Goal: Transaction & Acquisition: Purchase product/service

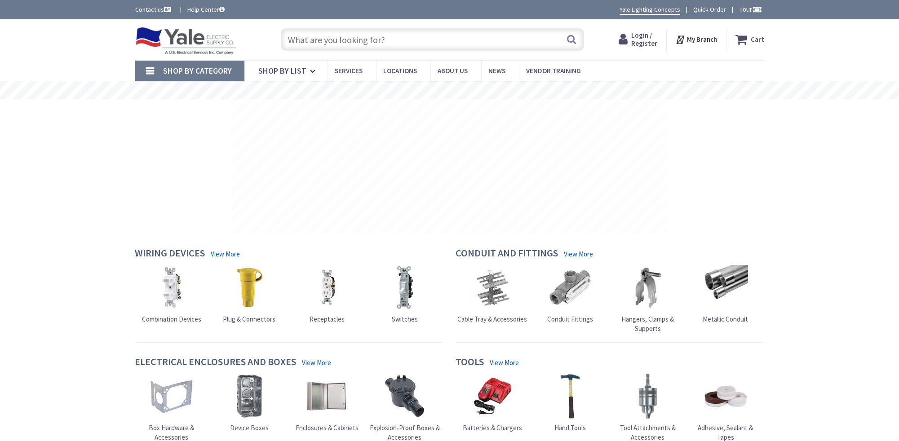
type input "[GEOGRAPHIC_DATA], [GEOGRAPHIC_DATA]"
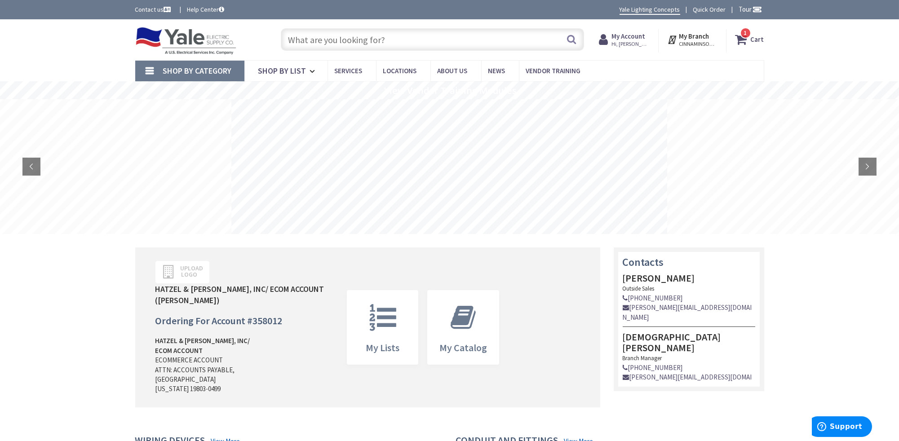
click at [758, 40] on strong "Cart" at bounding box center [757, 39] width 13 height 16
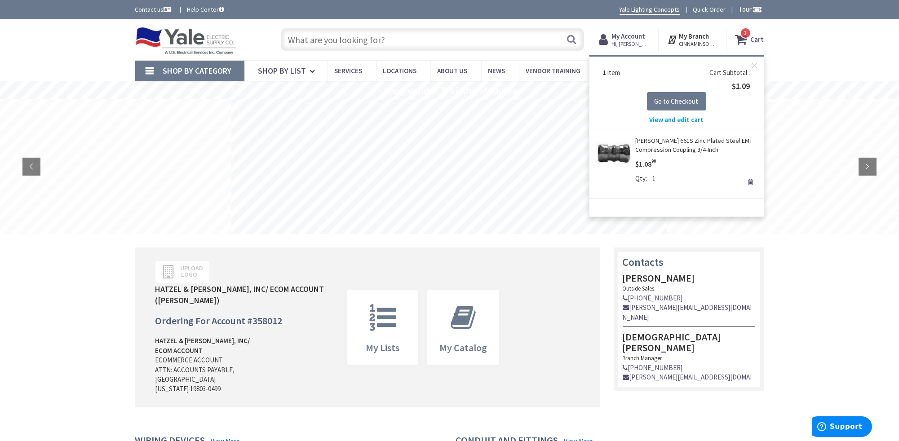
click at [665, 117] on span "View and edit cart" at bounding box center [677, 120] width 54 height 9
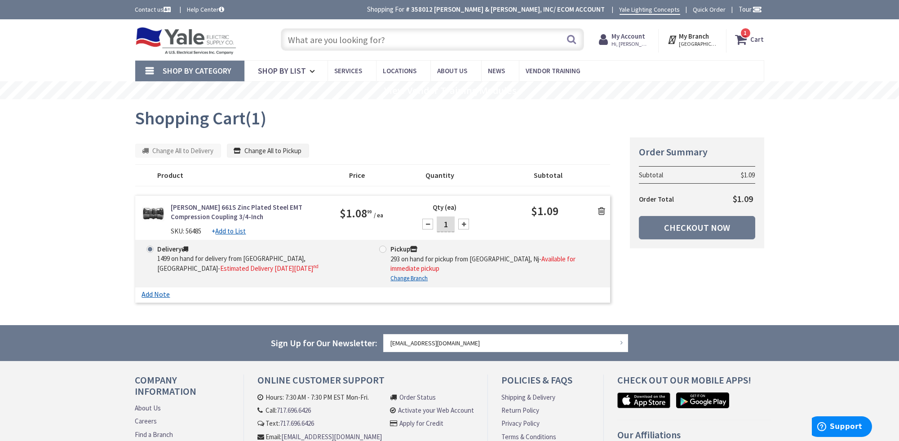
click at [602, 210] on icon at bounding box center [601, 211] width 7 height 9
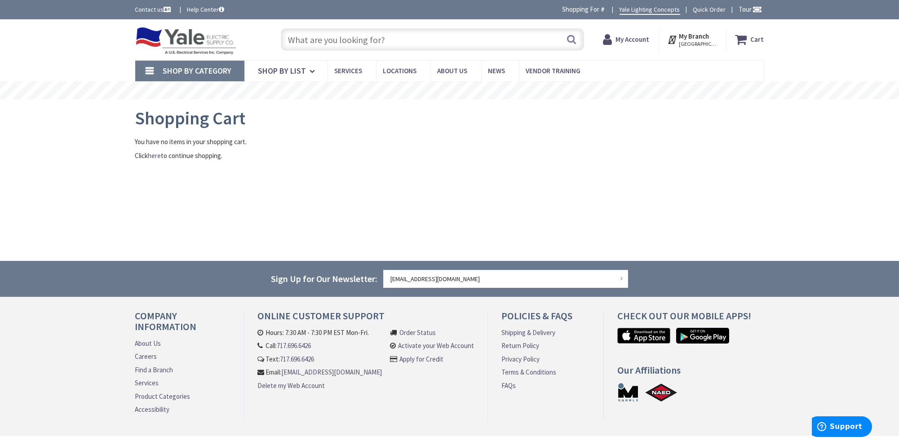
click at [330, 39] on input "text" at bounding box center [432, 39] width 303 height 22
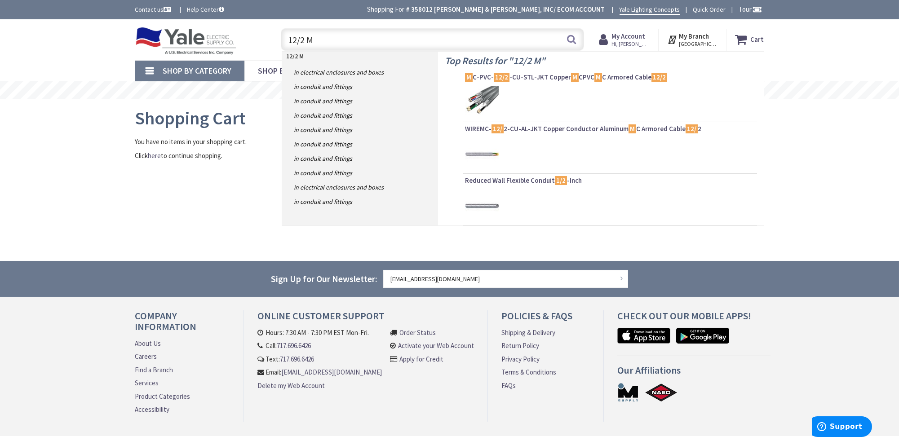
type input "12/2 MC"
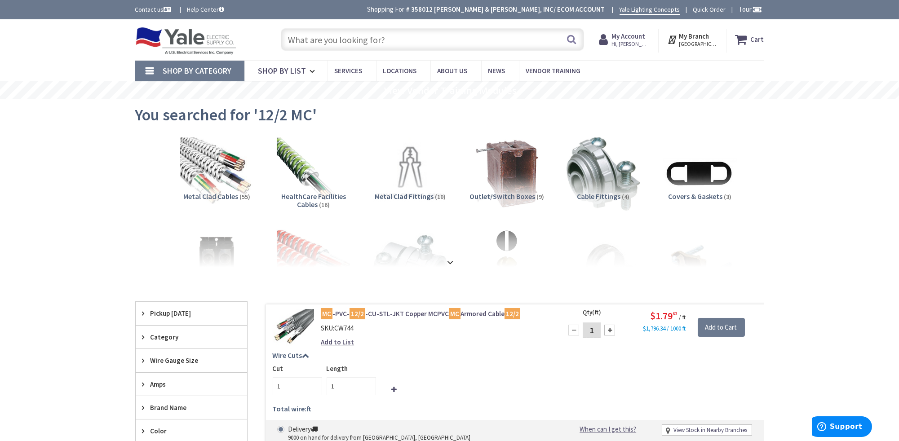
click at [379, 36] on input "text" at bounding box center [432, 39] width 303 height 22
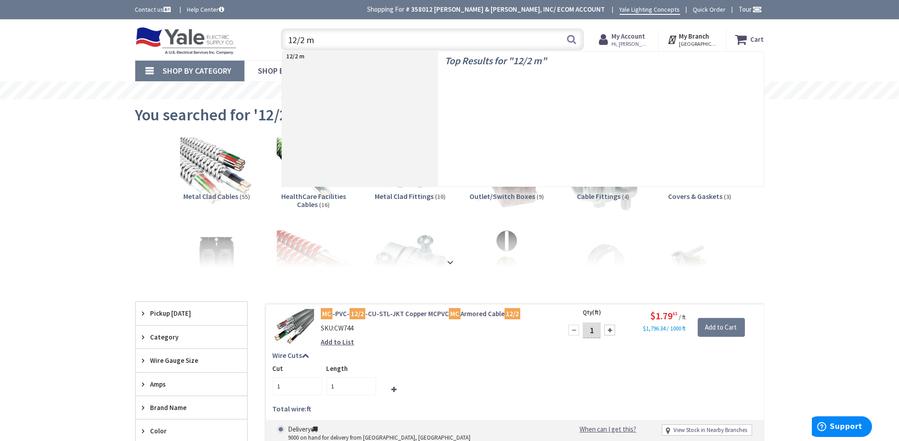
type input "12/2 mc"
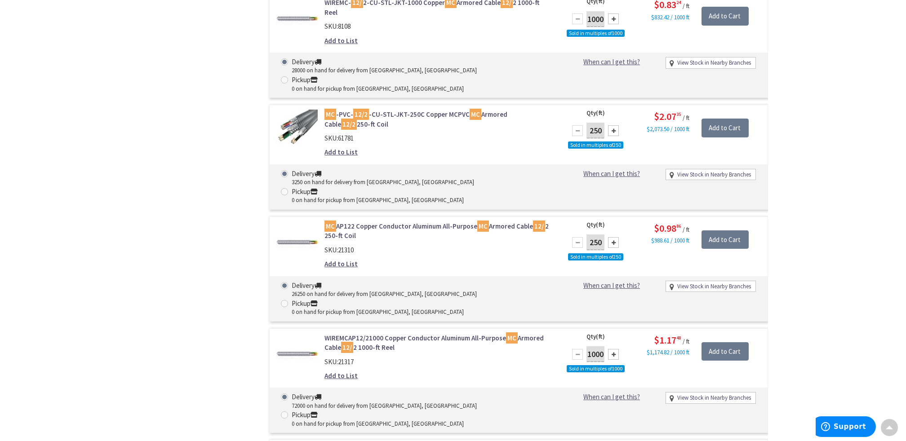
scroll to position [764, 0]
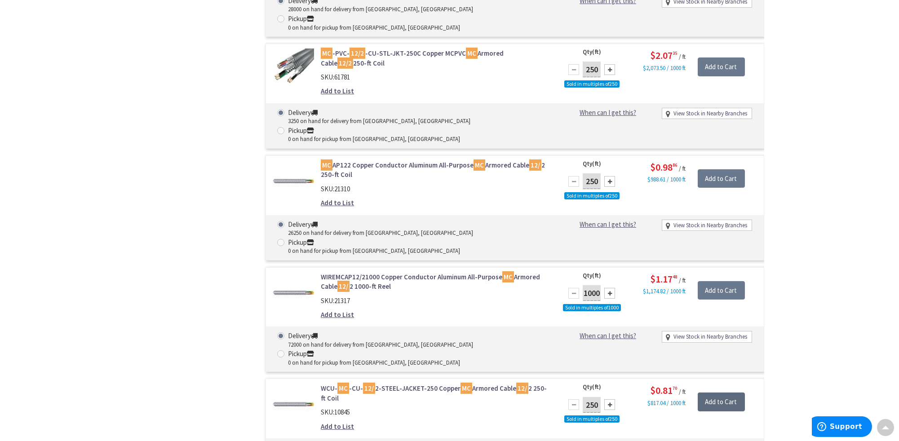
click at [724, 393] on input "Add to Cart" at bounding box center [721, 402] width 47 height 19
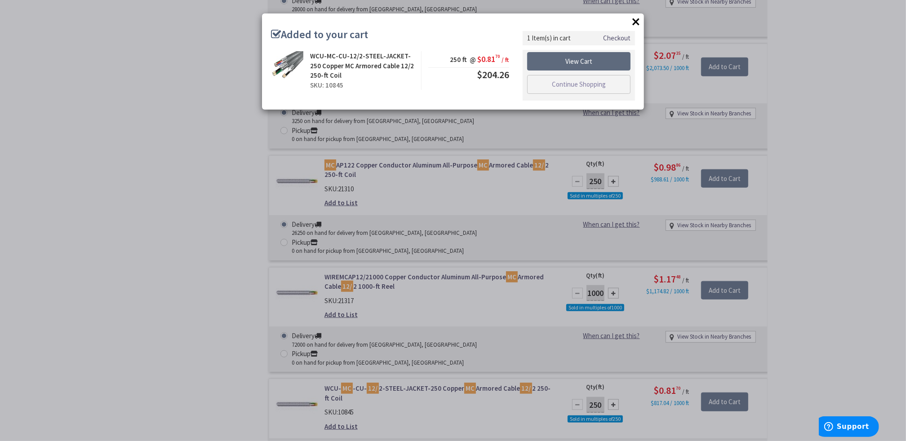
click at [584, 61] on link "View Cart" at bounding box center [578, 61] width 103 height 19
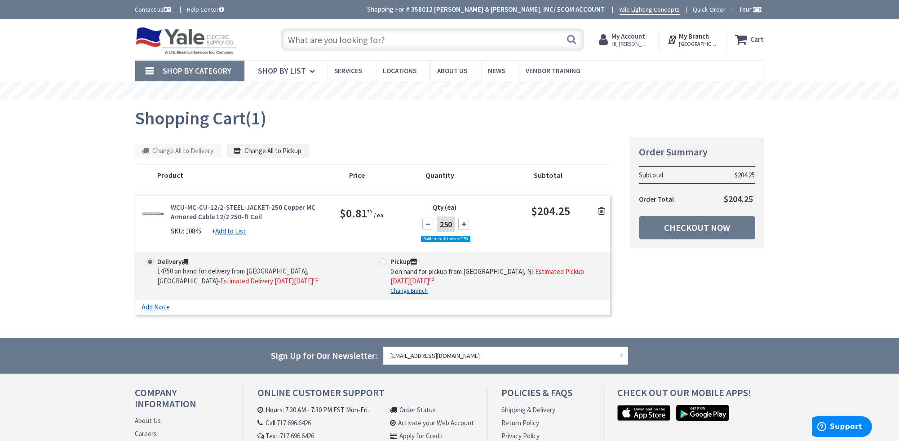
click at [302, 34] on input "text" at bounding box center [432, 39] width 303 height 22
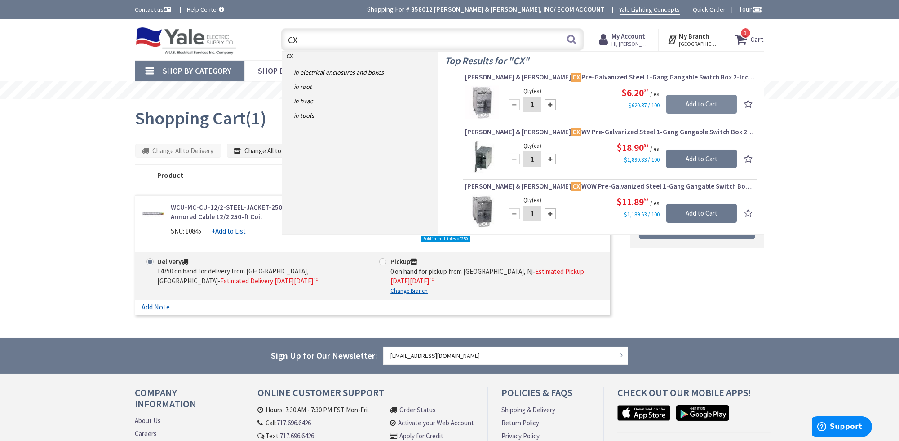
type input "CX"
click at [685, 106] on input "Add to Cart" at bounding box center [702, 104] width 71 height 19
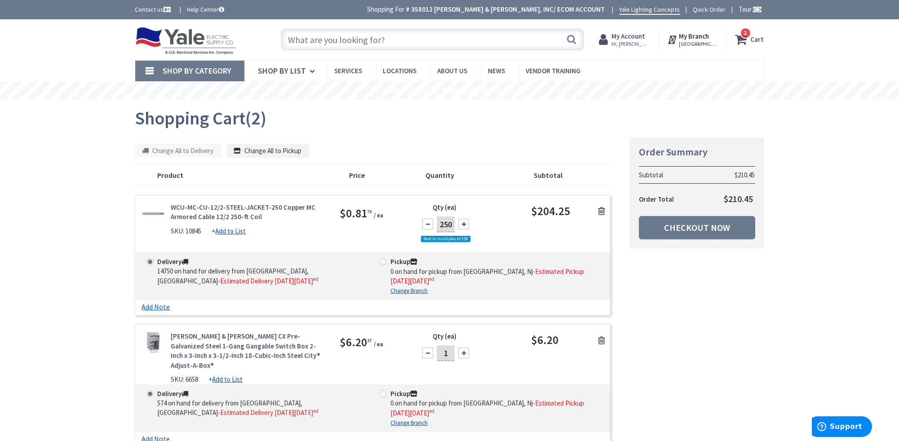
click at [289, 34] on input "text" at bounding box center [432, 39] width 303 height 22
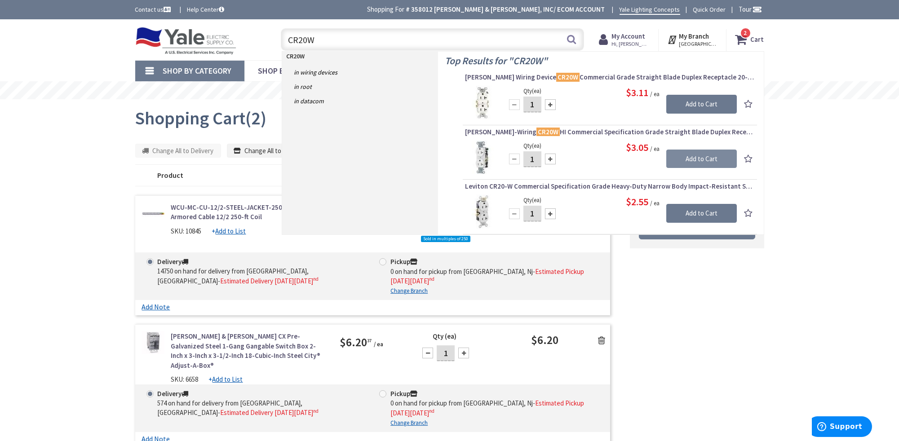
type input "CR20W"
click at [697, 153] on input "Add to Cart" at bounding box center [702, 159] width 71 height 19
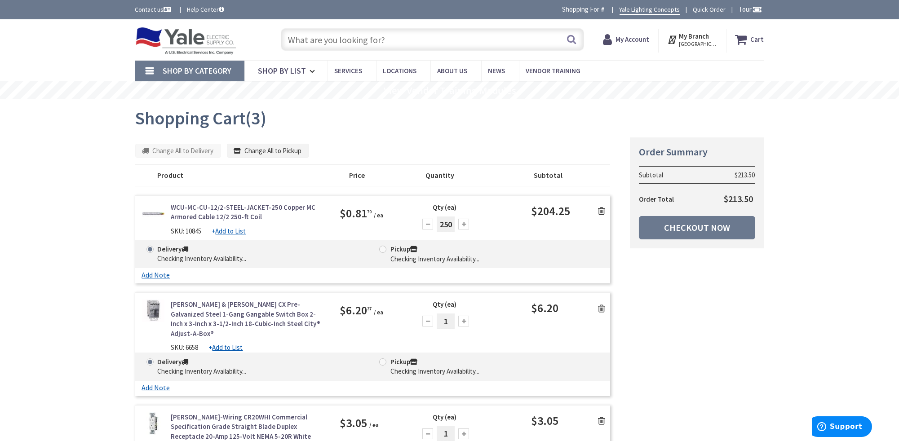
click at [324, 40] on input "text" at bounding box center [432, 39] width 303 height 22
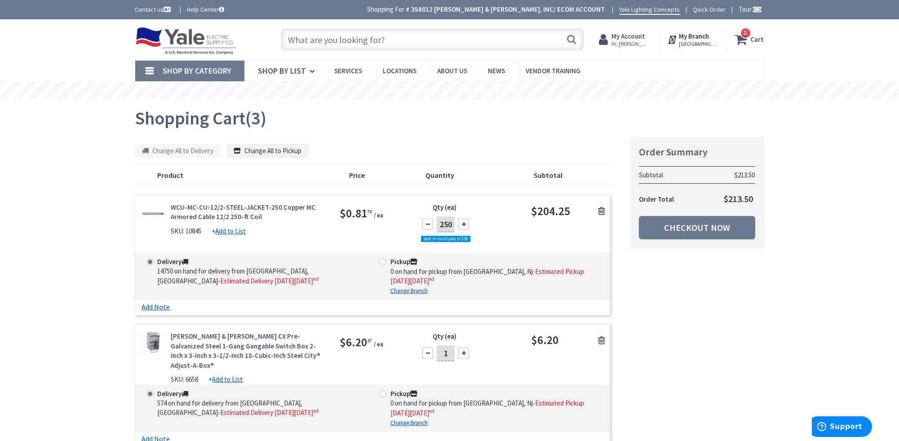
click at [324, 41] on input "text" at bounding box center [432, 39] width 303 height 22
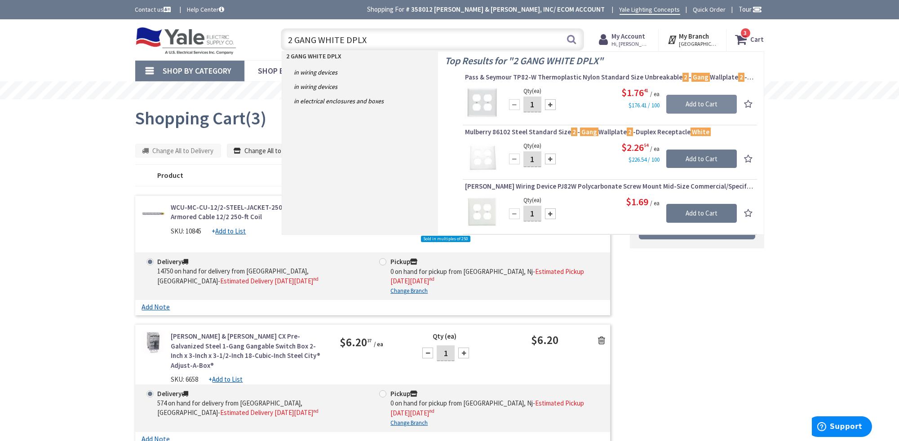
type input "2 GANG WHITE DPLX"
click at [696, 102] on input "Add to Cart" at bounding box center [702, 104] width 71 height 19
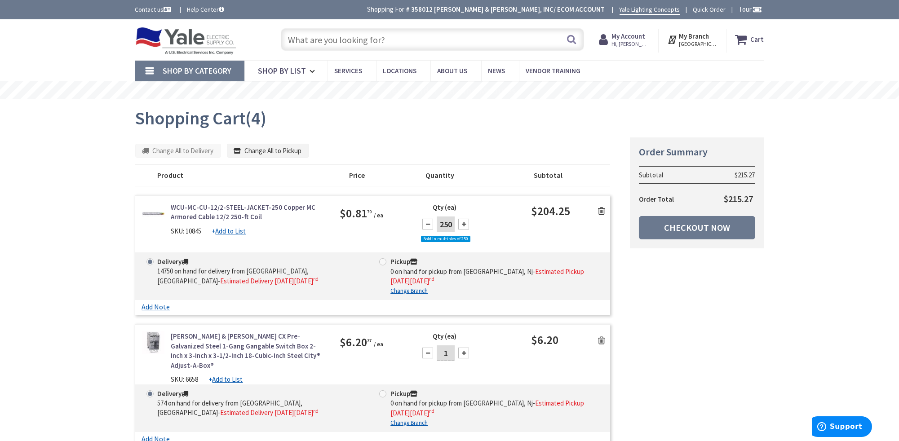
click at [382, 31] on input "text" at bounding box center [432, 39] width 303 height 22
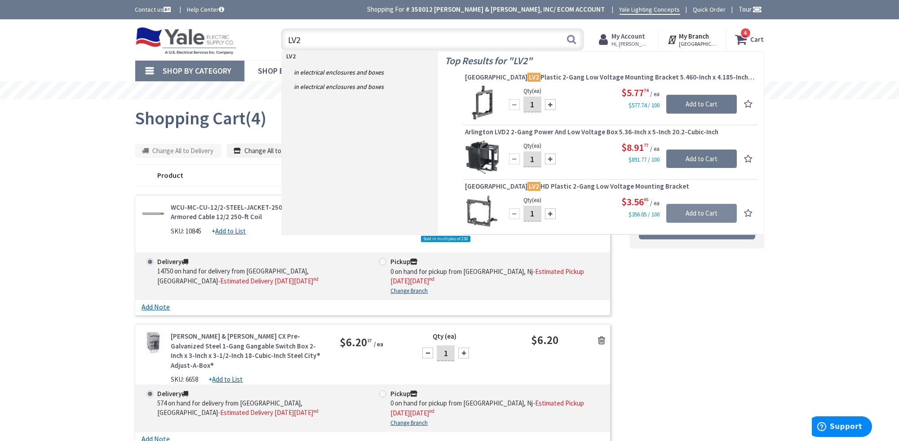
type input "LV2"
click at [700, 209] on input "Add to Cart" at bounding box center [702, 213] width 71 height 19
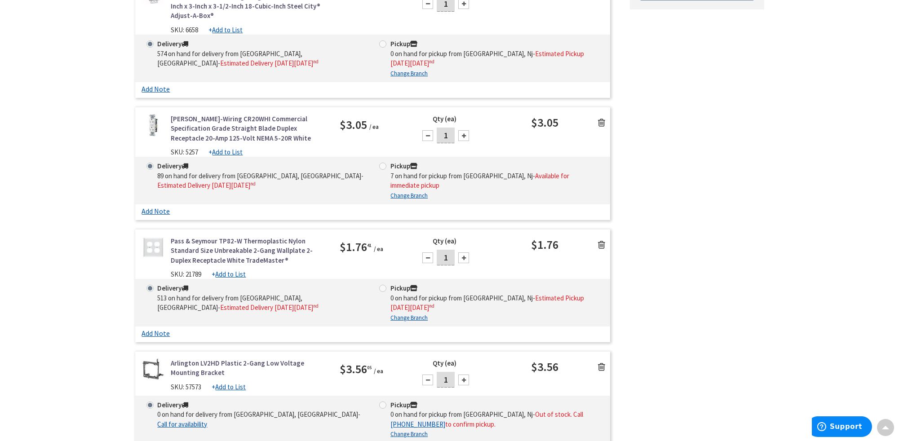
scroll to position [450, 0]
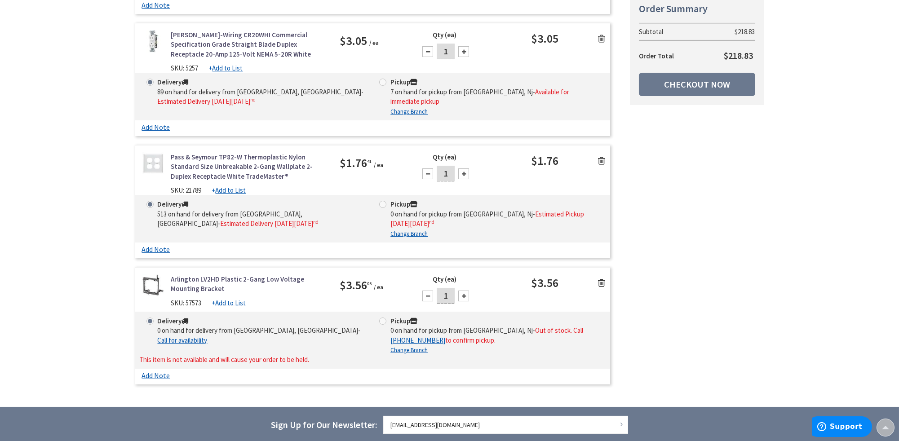
click at [599, 279] on icon at bounding box center [601, 283] width 7 height 9
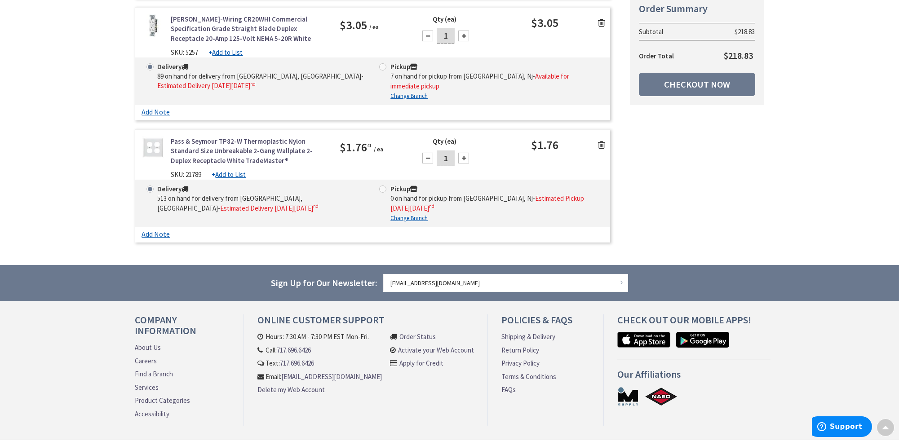
click at [603, 141] on icon at bounding box center [601, 145] width 7 height 9
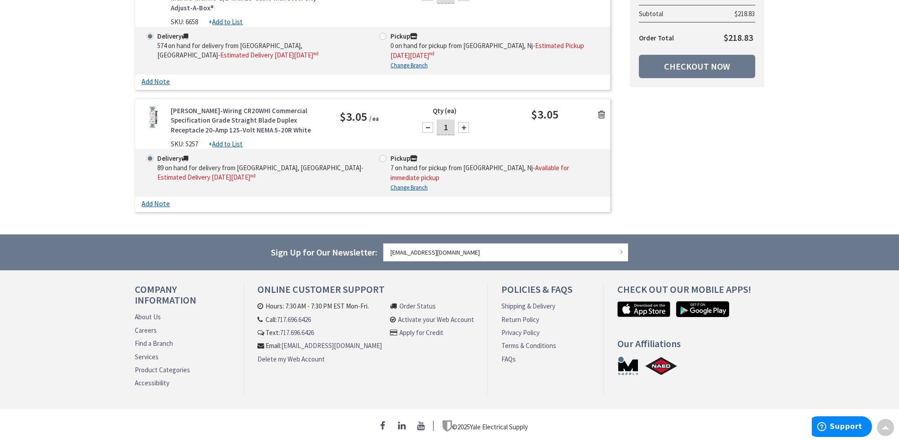
scroll to position [339, 0]
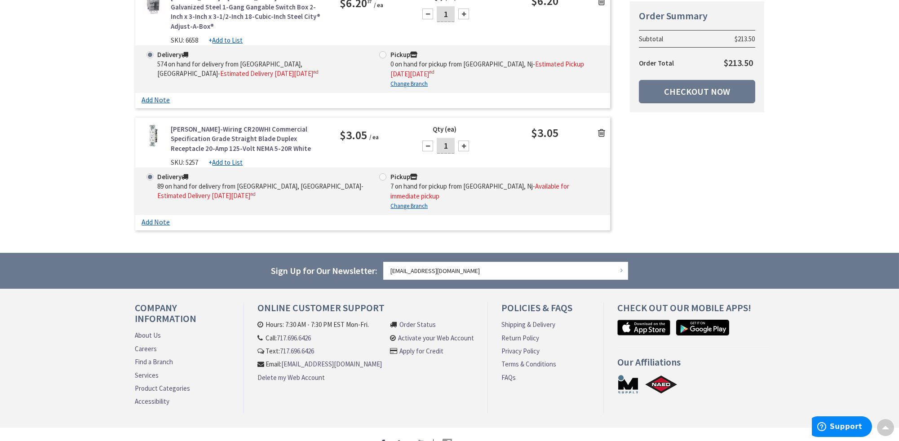
click at [600, 129] on icon at bounding box center [601, 133] width 7 height 9
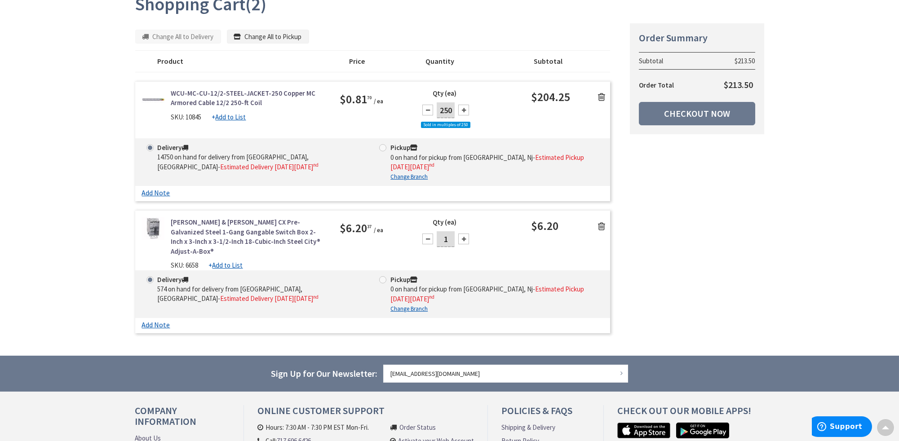
scroll to position [93, 0]
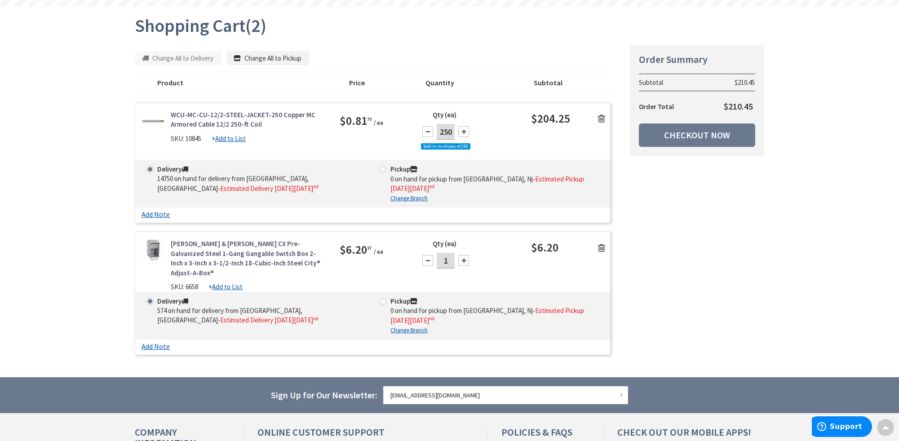
click at [601, 245] on icon at bounding box center [601, 248] width 7 height 9
